Goal: Information Seeking & Learning: Learn about a topic

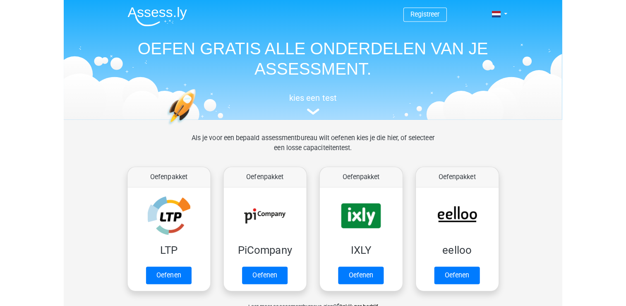
scroll to position [218, 0]
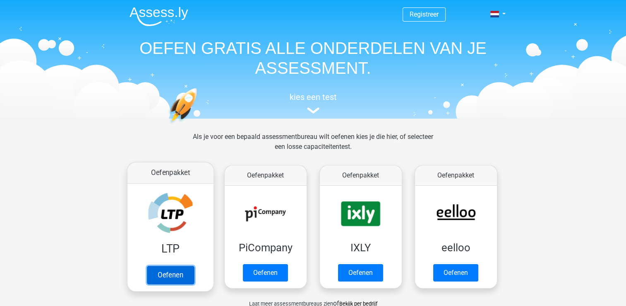
click at [166, 273] on link "Oefenen" at bounding box center [170, 274] width 47 height 18
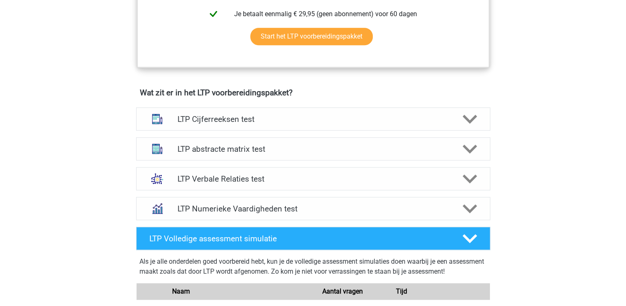
scroll to position [452, 0]
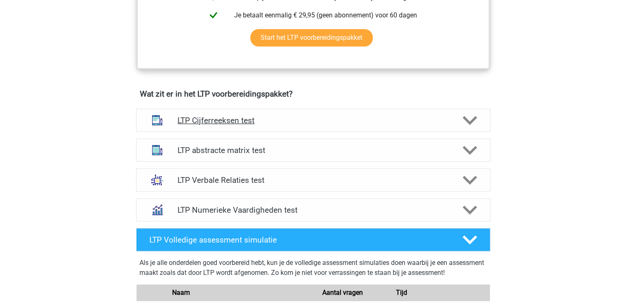
click at [470, 117] on icon at bounding box center [470, 120] width 14 height 14
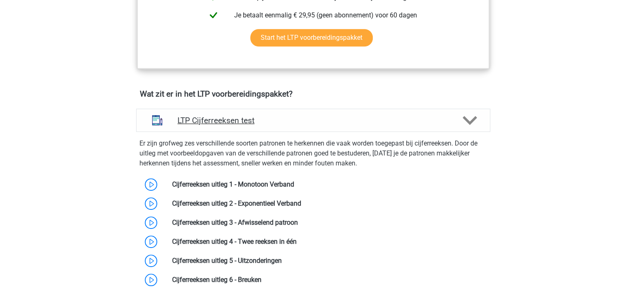
click at [474, 120] on icon at bounding box center [470, 120] width 14 height 14
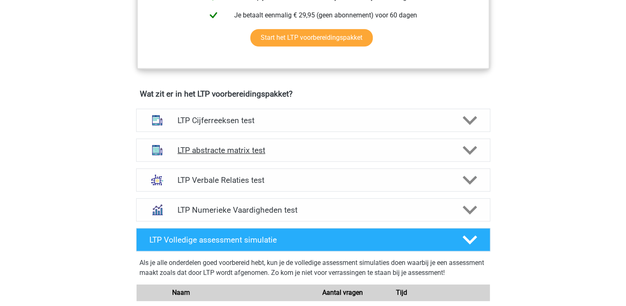
click at [470, 149] on icon at bounding box center [470, 150] width 14 height 14
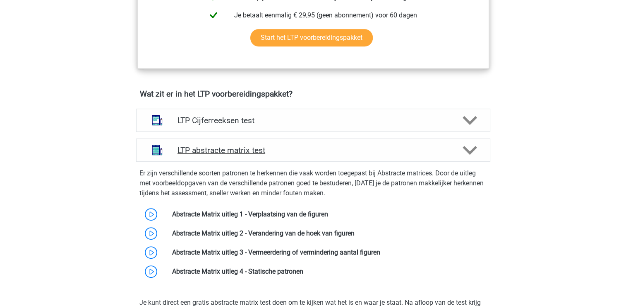
click at [470, 149] on icon at bounding box center [470, 150] width 14 height 14
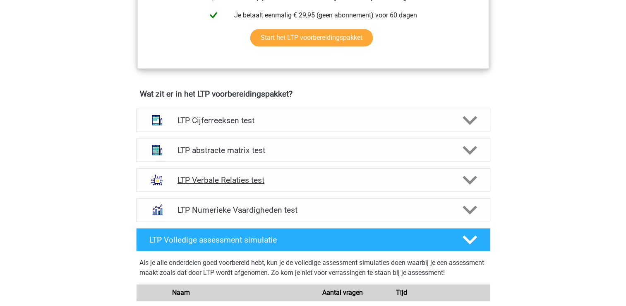
click at [472, 177] on icon at bounding box center [470, 180] width 14 height 14
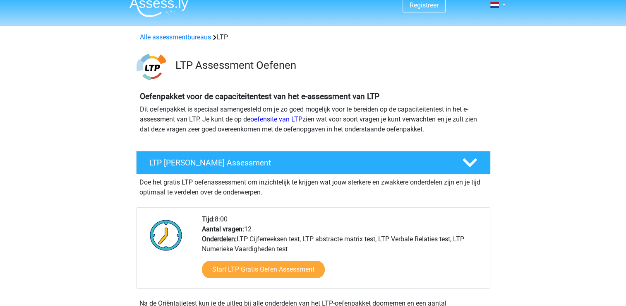
scroll to position [0, 0]
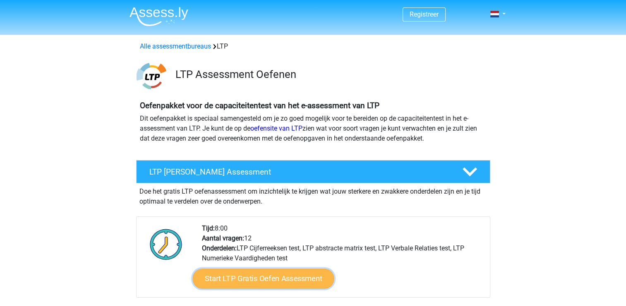
click at [265, 279] on link "Start LTP Gratis Oefen Assessment" at bounding box center [264, 278] width 142 height 20
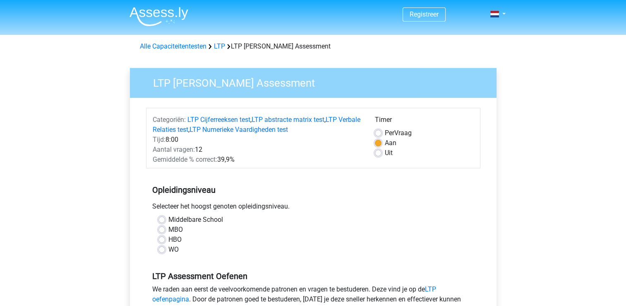
scroll to position [218, 0]
click at [168, 228] on label "MBO" at bounding box center [175, 229] width 14 height 10
click at [161, 228] on input "MBO" at bounding box center [162, 228] width 7 height 8
radio input "true"
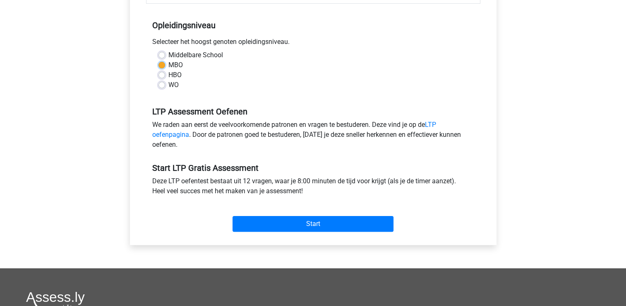
scroll to position [168, 0]
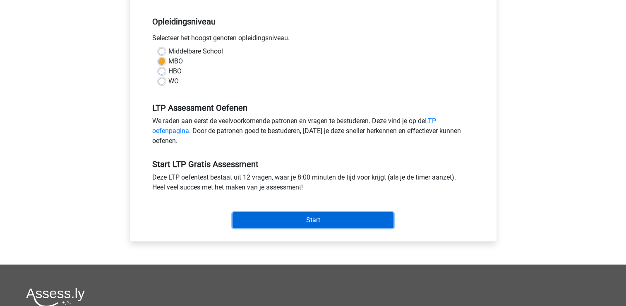
click at [318, 220] on input "Start" at bounding box center [313, 220] width 161 height 16
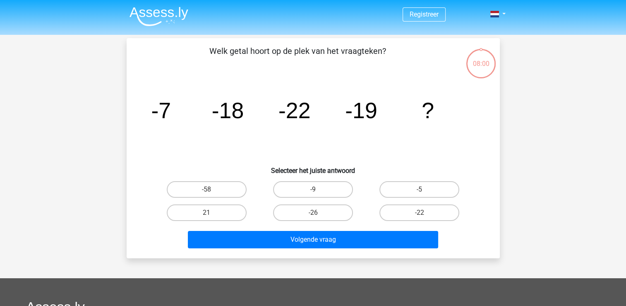
scroll to position [218, 0]
click at [313, 213] on input "-26" at bounding box center [315, 214] width 5 height 5
radio input "true"
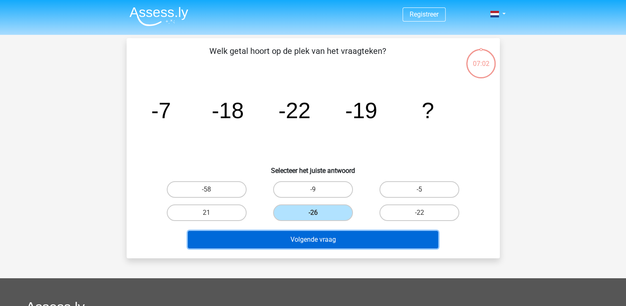
click at [313, 238] on button "Volgende vraag" at bounding box center [313, 239] width 250 height 17
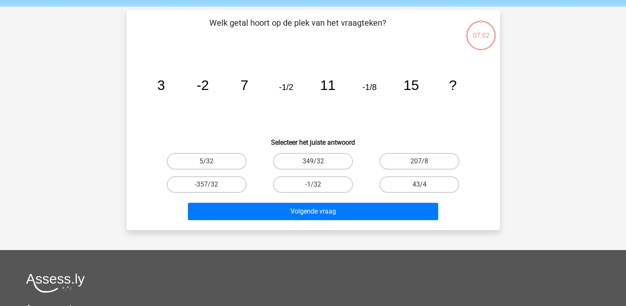
scroll to position [38, 0]
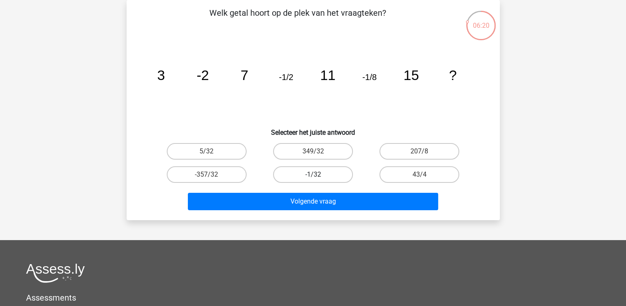
click at [325, 172] on label "-1/32" at bounding box center [313, 174] width 80 height 17
click at [318, 174] on input "-1/32" at bounding box center [315, 176] width 5 height 5
radio input "true"
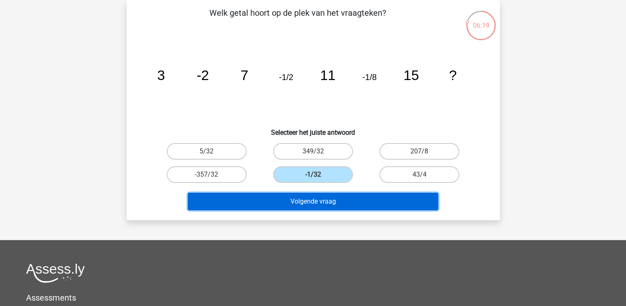
click at [314, 197] on button "Volgende vraag" at bounding box center [313, 201] width 250 height 17
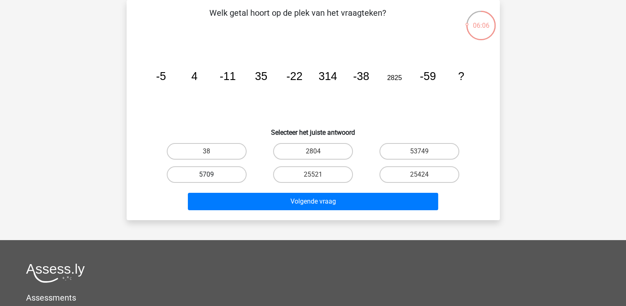
click at [212, 172] on label "5709" at bounding box center [207, 174] width 80 height 17
click at [212, 174] on input "5709" at bounding box center [209, 176] width 5 height 5
radio input "true"
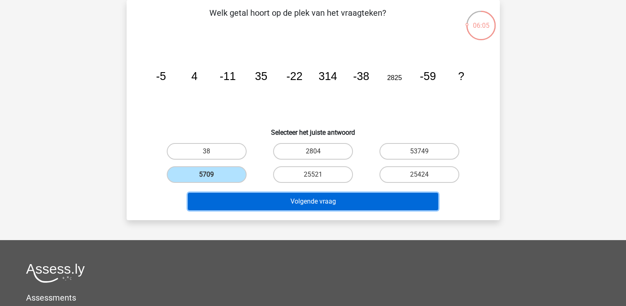
click at [315, 201] on button "Volgende vraag" at bounding box center [313, 201] width 250 height 17
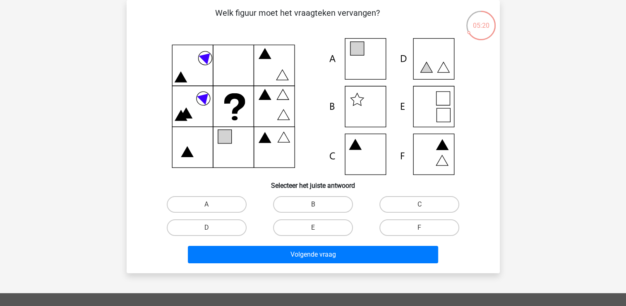
click at [436, 107] on icon at bounding box center [314, 106] width 334 height 137
click at [308, 226] on label "E" at bounding box center [313, 227] width 80 height 17
click at [313, 227] on input "E" at bounding box center [315, 229] width 5 height 5
radio input "true"
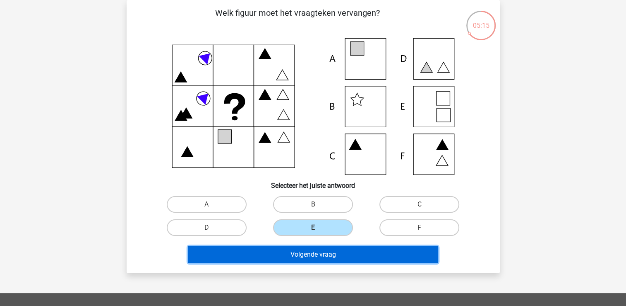
click at [311, 253] on button "Volgende vraag" at bounding box center [313, 253] width 250 height 17
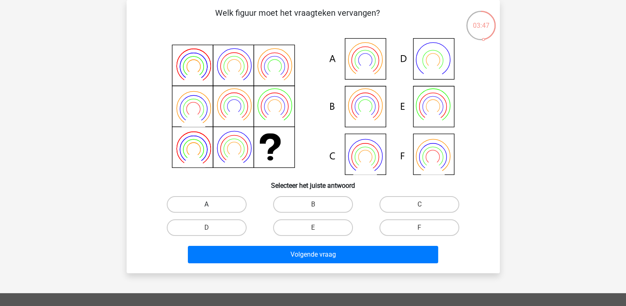
click at [207, 200] on label "A" at bounding box center [207, 204] width 80 height 17
click at [207, 204] on input "A" at bounding box center [209, 206] width 5 height 5
radio input "true"
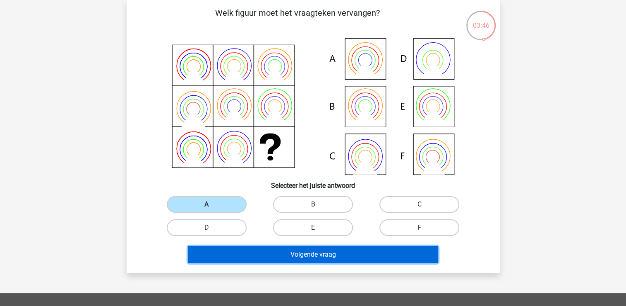
click at [297, 253] on button "Volgende vraag" at bounding box center [313, 253] width 250 height 17
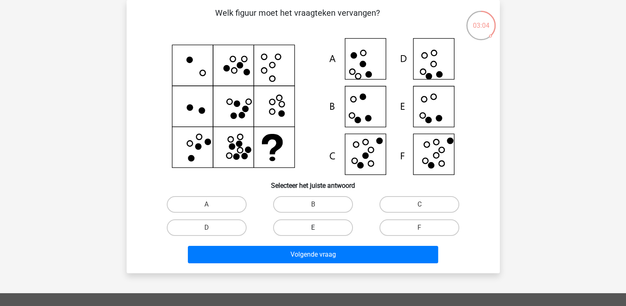
click at [312, 226] on label "E" at bounding box center [313, 227] width 80 height 17
click at [313, 227] on input "E" at bounding box center [315, 229] width 5 height 5
radio input "true"
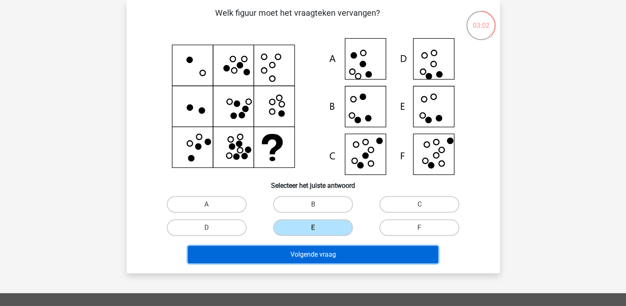
click at [312, 252] on button "Volgende vraag" at bounding box center [313, 253] width 250 height 17
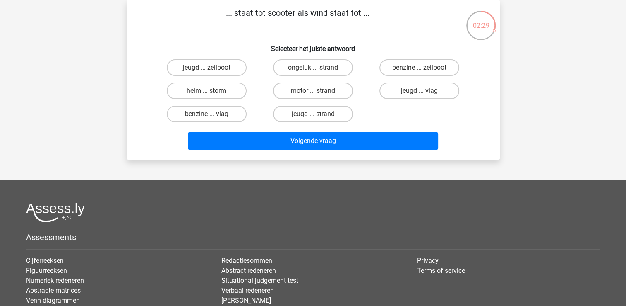
click at [420, 68] on input "benzine ... zeilboot" at bounding box center [422, 69] width 5 height 5
radio input "true"
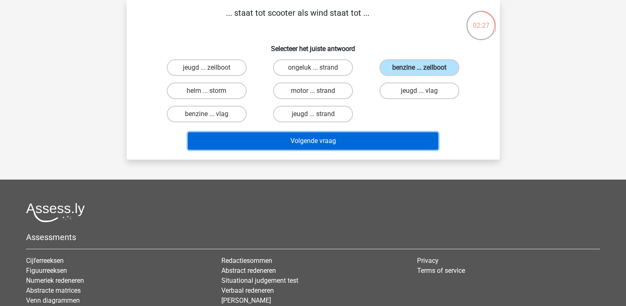
click at [322, 142] on button "Volgende vraag" at bounding box center [313, 140] width 250 height 17
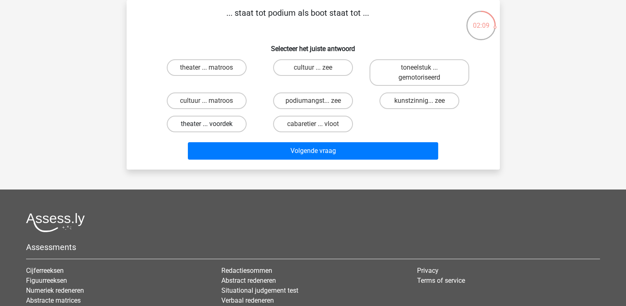
click at [207, 123] on label "theater ... voordek" at bounding box center [207, 124] width 80 height 17
click at [207, 124] on input "theater ... voordek" at bounding box center [209, 126] width 5 height 5
radio input "true"
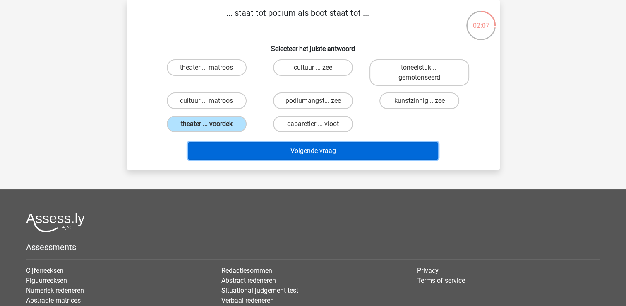
click at [310, 151] on button "Volgende vraag" at bounding box center [313, 150] width 250 height 17
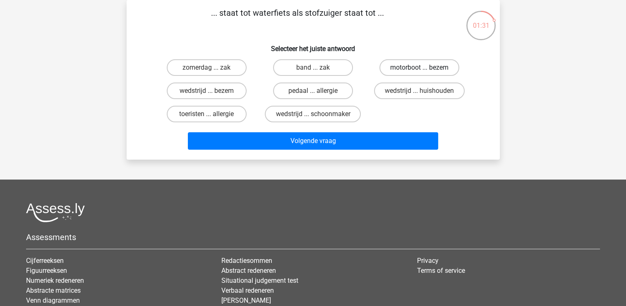
click at [401, 65] on label "motorboot ... bezem" at bounding box center [420, 67] width 80 height 17
click at [420, 67] on input "motorboot ... bezem" at bounding box center [422, 69] width 5 height 5
radio input "true"
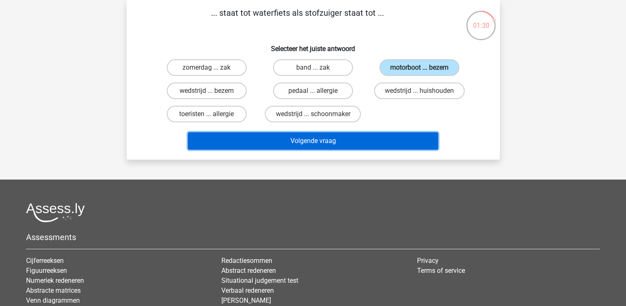
click at [306, 139] on button "Volgende vraag" at bounding box center [313, 140] width 250 height 17
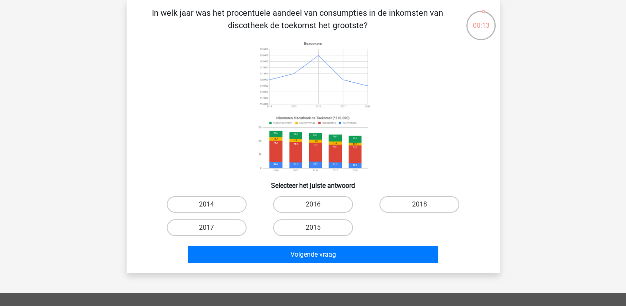
click at [215, 200] on label "2014" at bounding box center [207, 204] width 80 height 17
click at [212, 204] on input "2014" at bounding box center [209, 206] width 5 height 5
radio input "true"
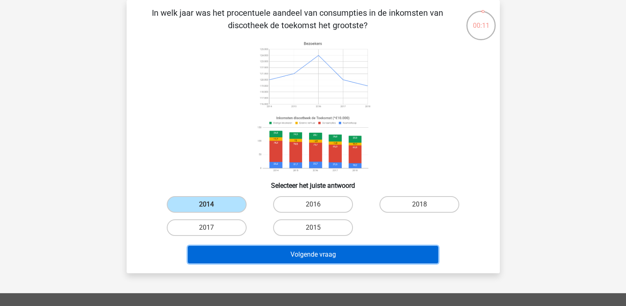
click at [323, 255] on button "Volgende vraag" at bounding box center [313, 253] width 250 height 17
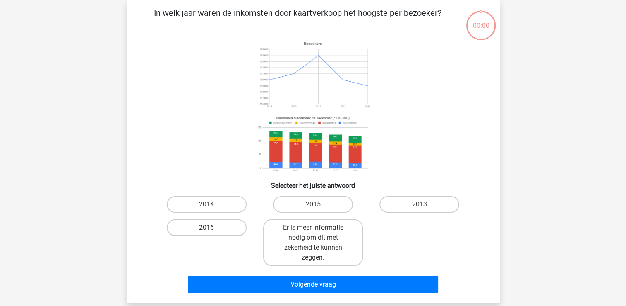
scroll to position [218, 0]
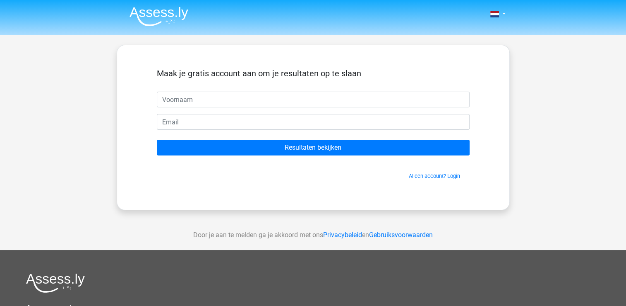
scroll to position [218, 0]
click at [270, 102] on input "text" at bounding box center [313, 99] width 313 height 16
type input "lex"
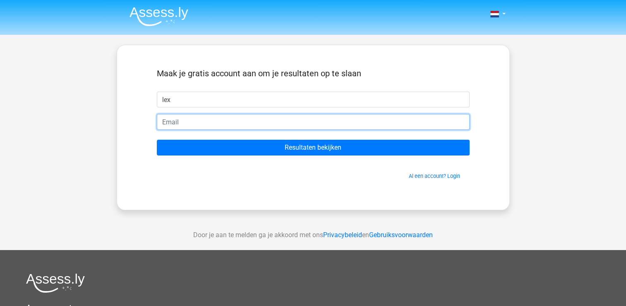
click at [217, 120] on input "email" at bounding box center [313, 122] width 313 height 16
type input "[EMAIL_ADDRESS][DOMAIN_NAME]"
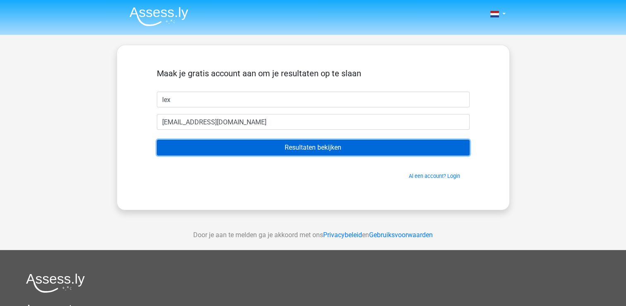
click at [288, 147] on input "Resultaten bekijken" at bounding box center [313, 148] width 313 height 16
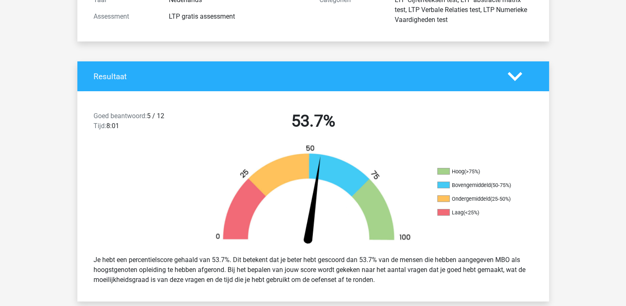
scroll to position [116, 0]
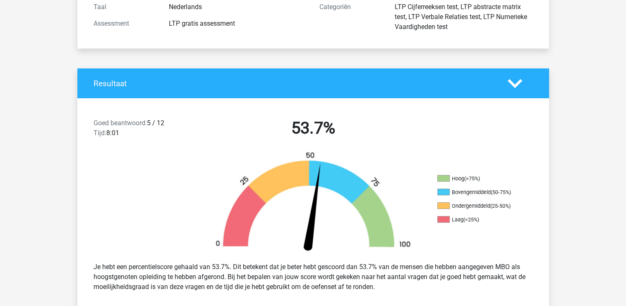
click at [520, 84] on icon at bounding box center [515, 83] width 14 height 14
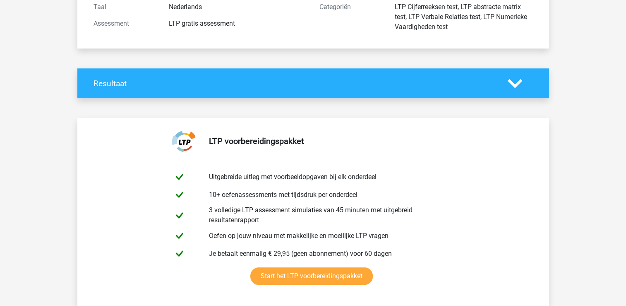
click at [520, 84] on icon at bounding box center [515, 83] width 14 height 14
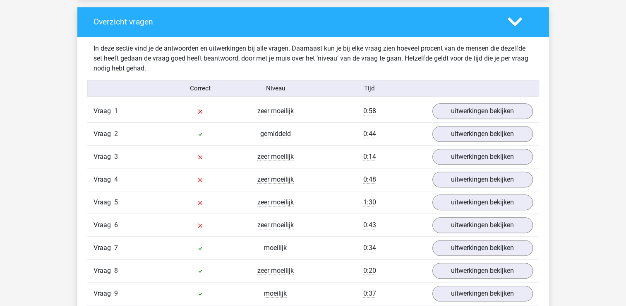
scroll to position [859, 0]
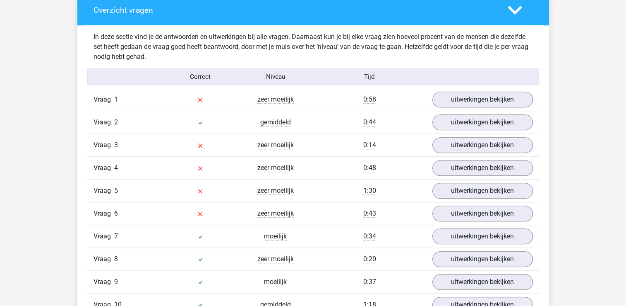
drag, startPoint x: 632, startPoint y: 134, endPoint x: 577, endPoint y: 75, distance: 80.0
click at [577, 75] on div "Kies premium lex [EMAIL_ADDRESS][DOMAIN_NAME]" at bounding box center [313, 197] width 626 height 2112
click at [465, 96] on link "uitwerkingen bekijken" at bounding box center [483, 100] width 116 height 18
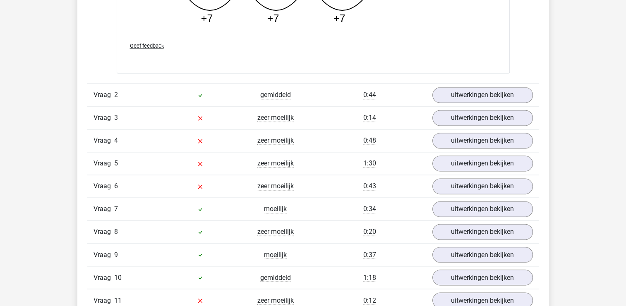
scroll to position [1260, 0]
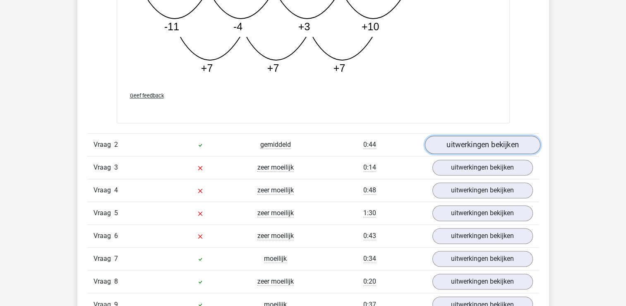
click at [477, 147] on link "uitwerkingen bekijken" at bounding box center [483, 144] width 116 height 18
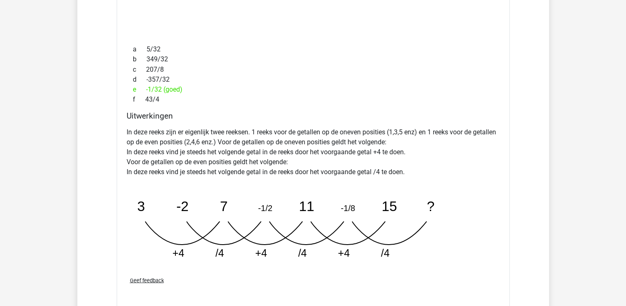
scroll to position [1493, 0]
